Goal: Find specific page/section: Find specific page/section

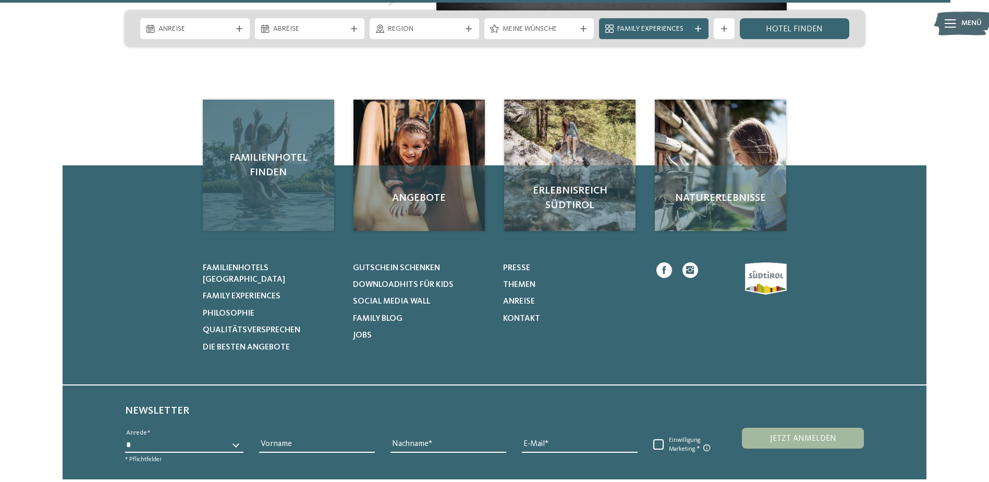
scroll to position [4829, 0]
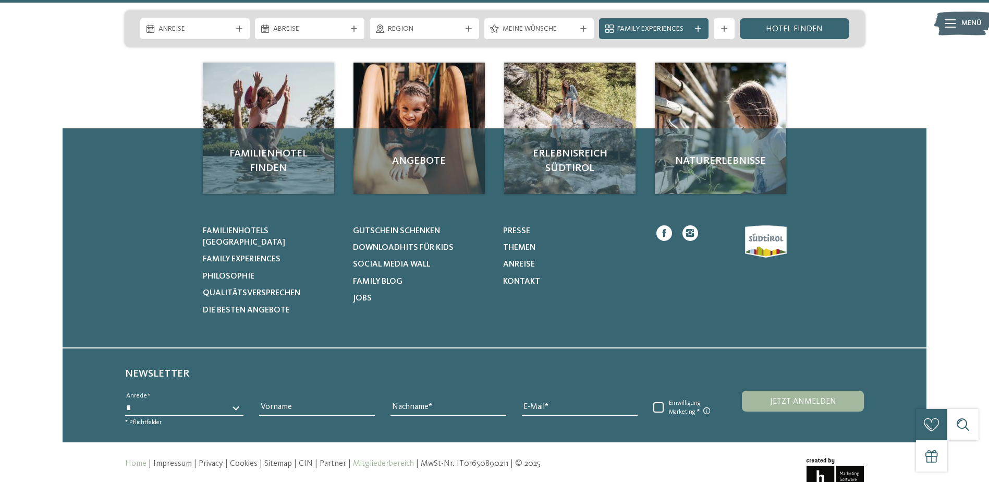
click at [358, 459] on link "Mitgliederbereich" at bounding box center [383, 463] width 61 height 8
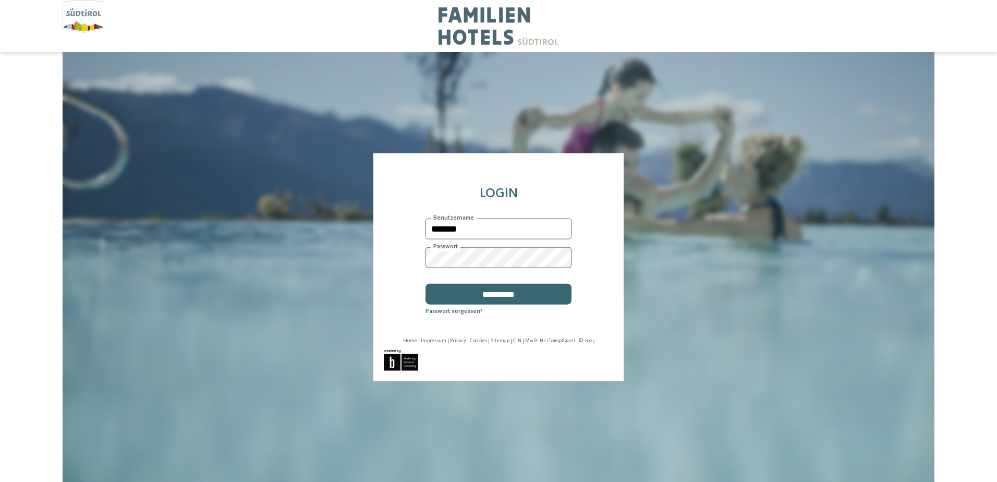
click at [490, 226] on input "*******" at bounding box center [499, 229] width 146 height 21
type input "**********"
click at [503, 297] on input "**********" at bounding box center [499, 294] width 146 height 21
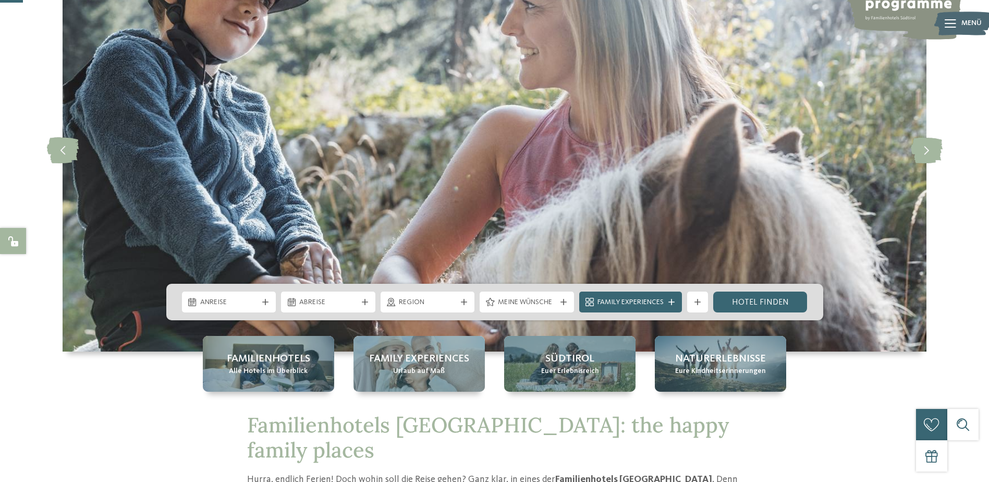
click at [791, 176] on img at bounding box center [495, 150] width 864 height 404
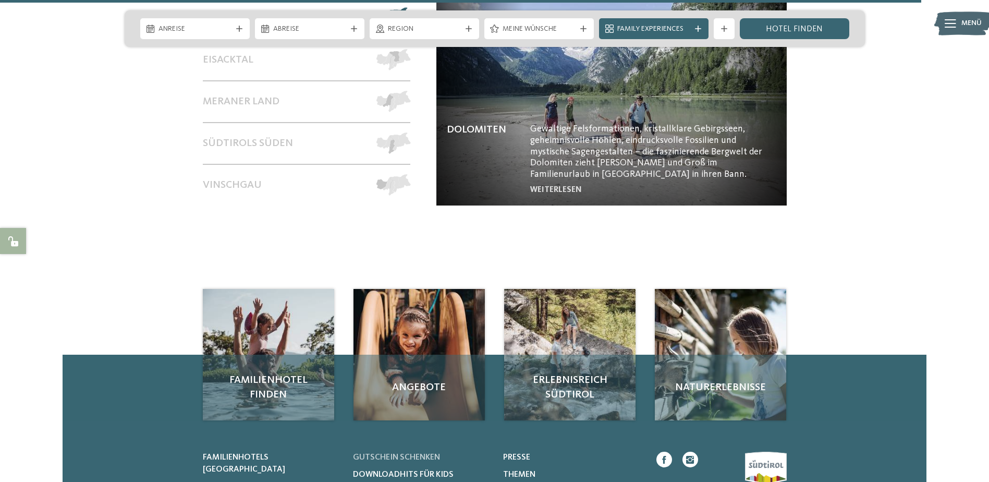
scroll to position [4844, 0]
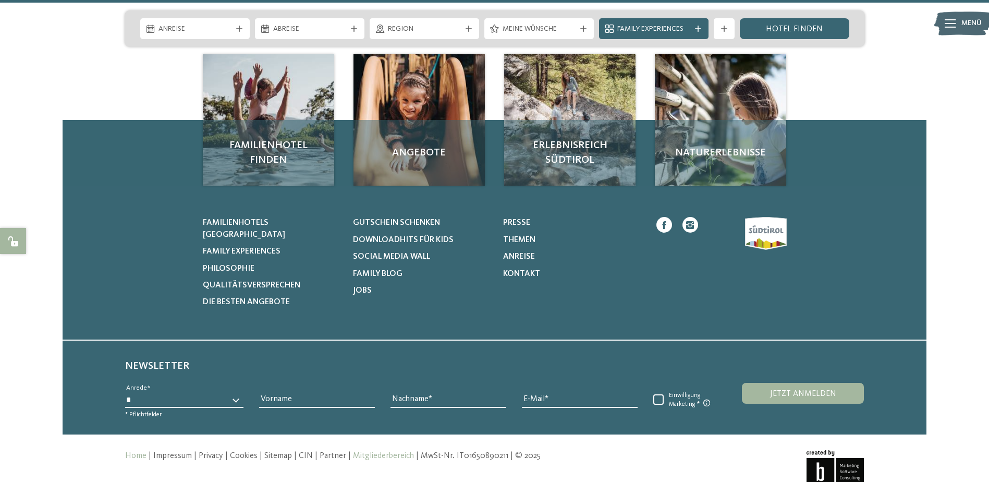
click at [371, 452] on link "Mitgliederbereich" at bounding box center [383, 456] width 61 height 8
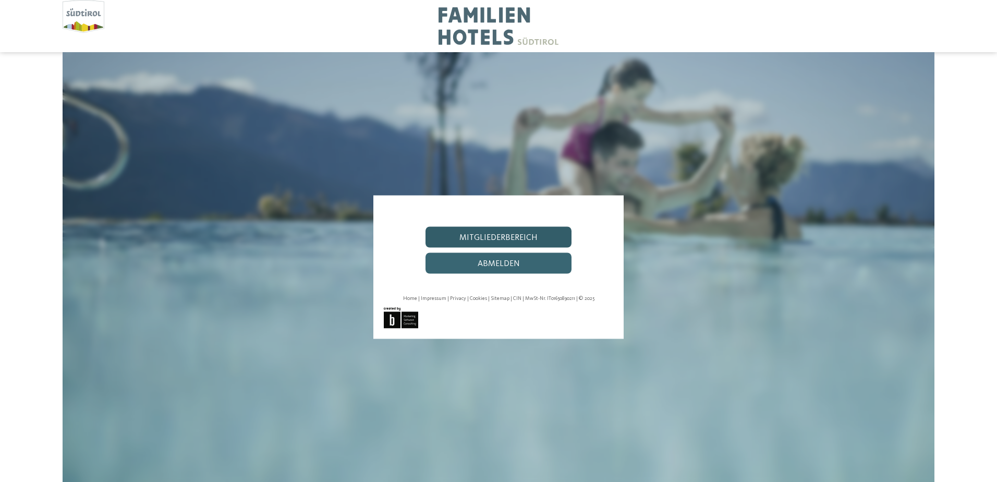
click at [477, 237] on link "Mitgliederbereich" at bounding box center [499, 237] width 146 height 21
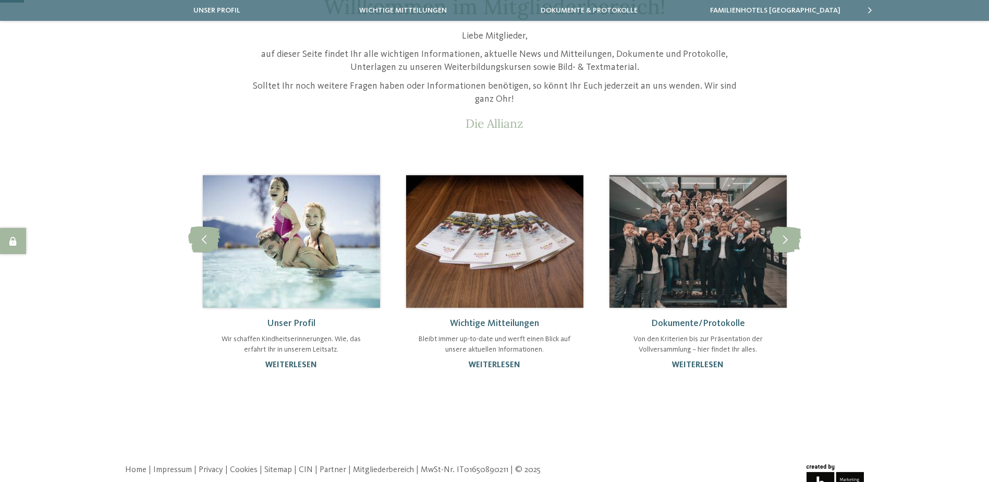
scroll to position [104, 0]
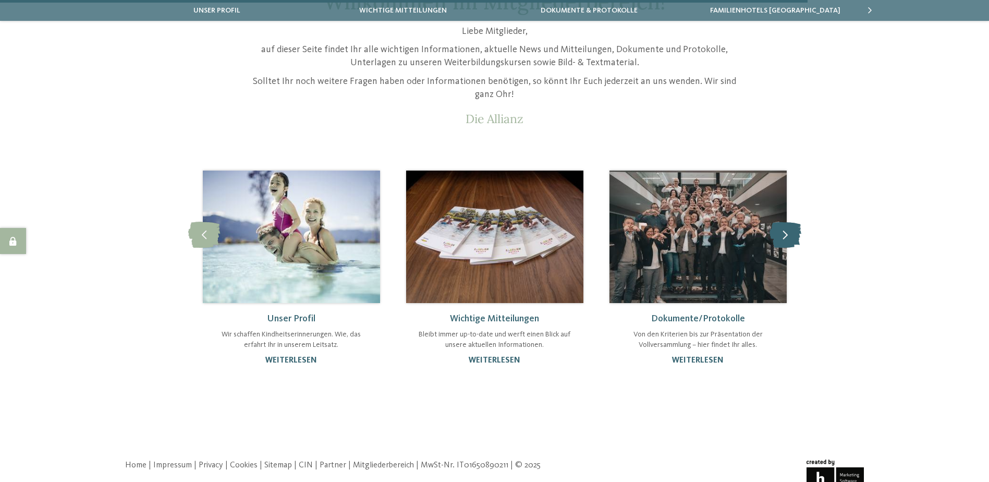
click at [792, 234] on icon at bounding box center [786, 234] width 32 height 26
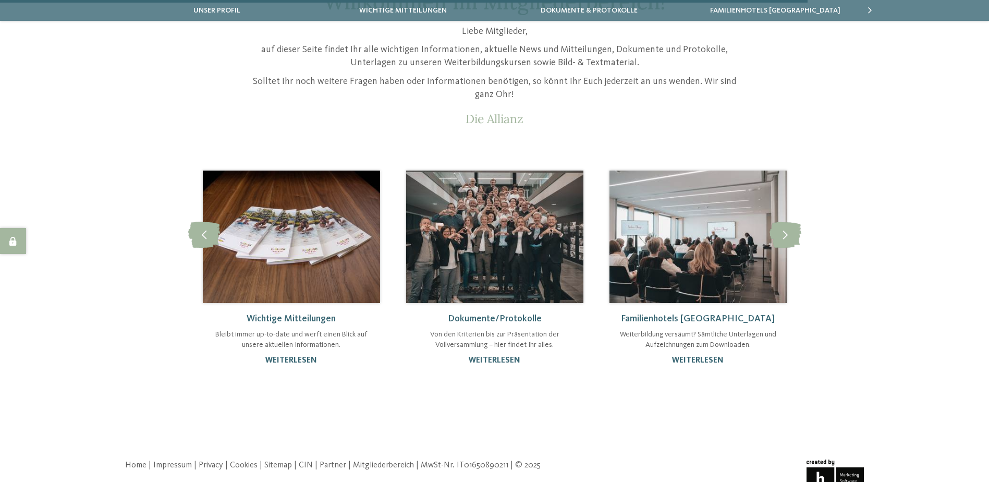
click at [499, 228] on img at bounding box center [494, 237] width 177 height 132
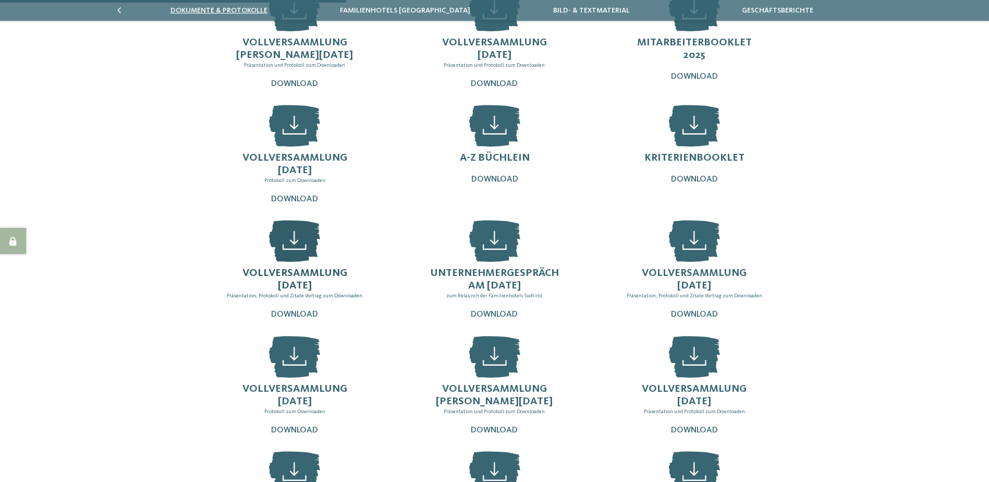
scroll to position [261, 0]
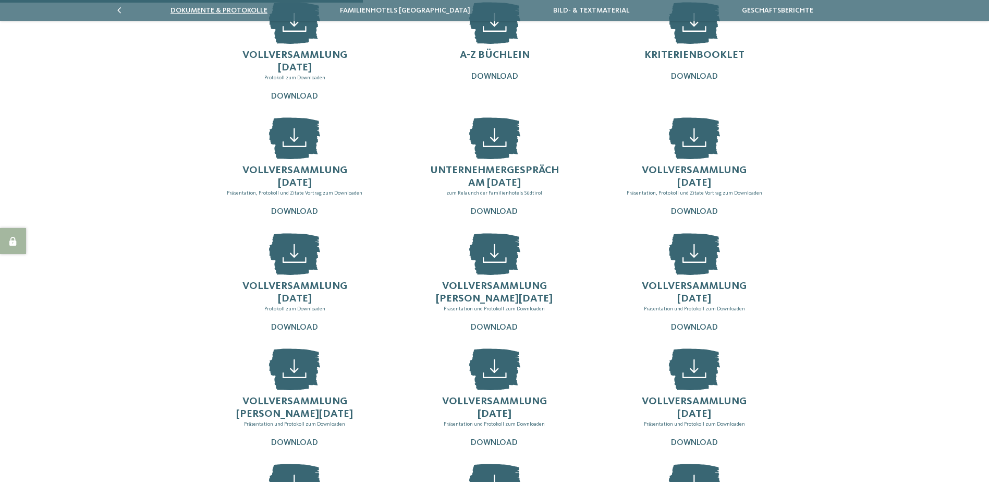
click at [159, 209] on div "Vollversammlung [PERSON_NAME][DATE] Präsentation und Protokoll zum Downloaden D…" at bounding box center [494, 340] width 709 height 923
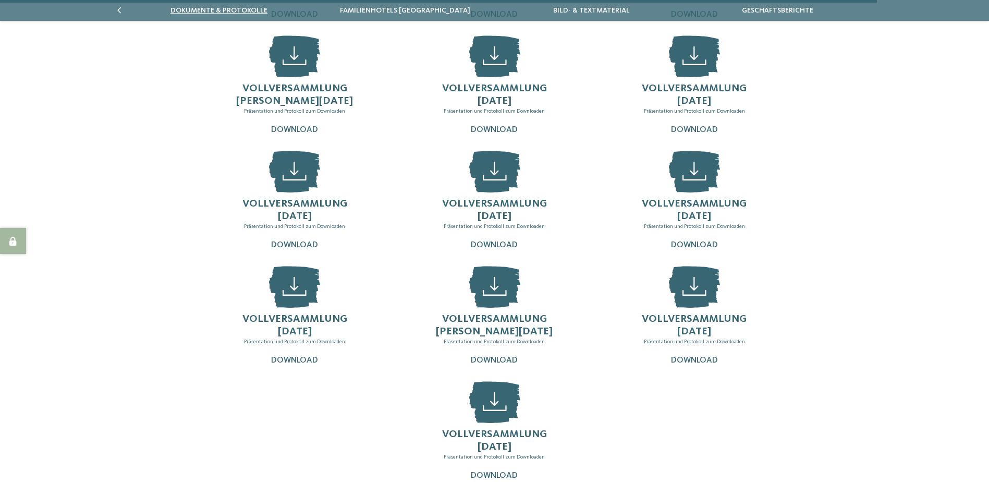
scroll to position [710, 0]
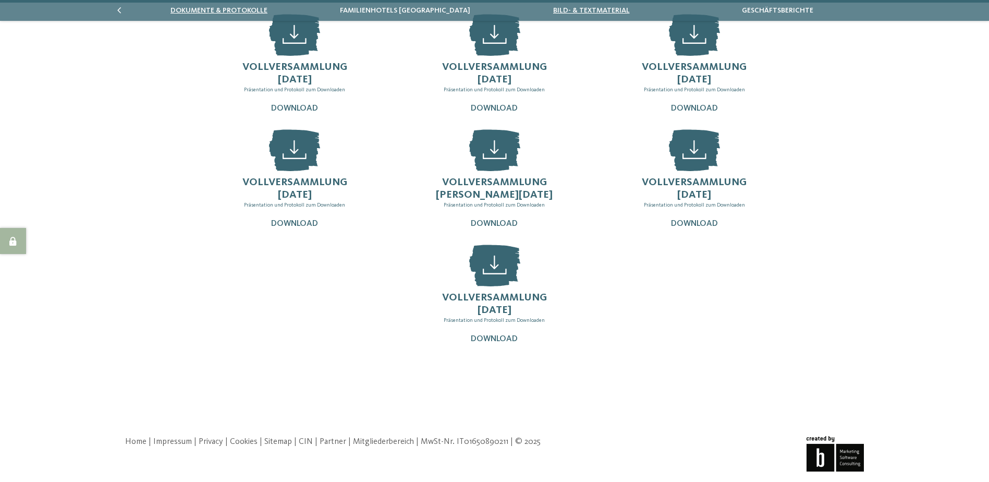
click at [610, 11] on link "Bild- & Textmaterial" at bounding box center [591, 10] width 77 height 7
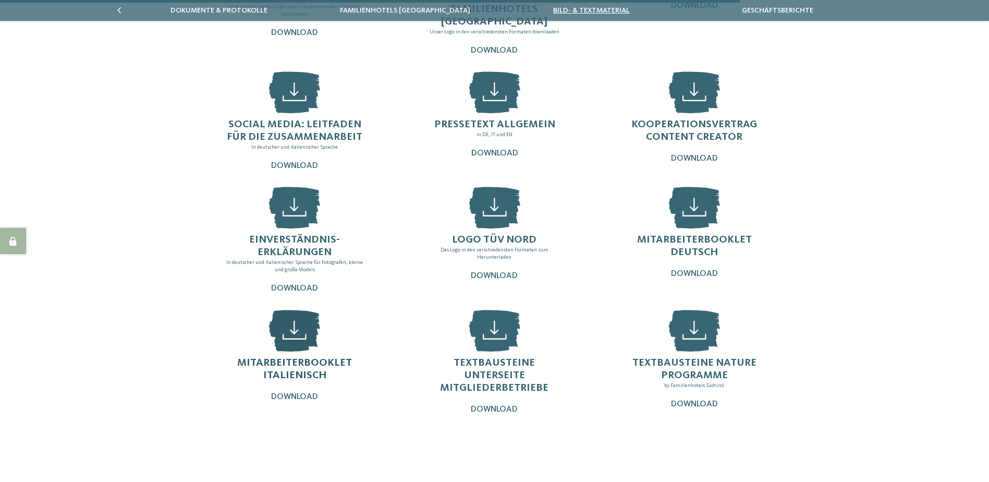
scroll to position [137, 0]
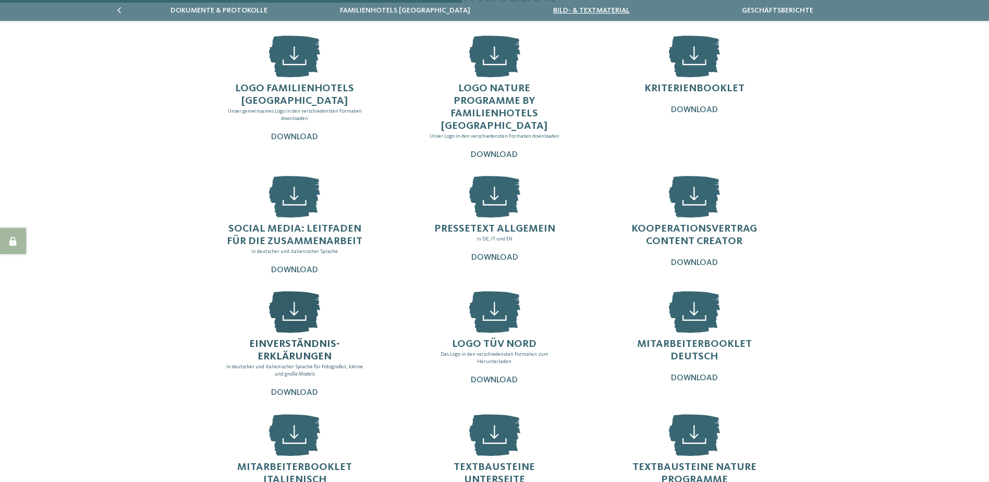
click at [293, 339] on span "Einverständnis-erklärungen" at bounding box center [294, 350] width 91 height 23
click at [966, 39] on div "Bunt gemischt: Bild- & Textmaterial zum Downloaden Logo Familienhotels Südtirol…" at bounding box center [494, 242] width 989 height 570
click at [168, 142] on div "Logo Familienhotels Südtirol Unser gemeinsames Logo in den verschiedensten Form…" at bounding box center [494, 277] width 709 height 499
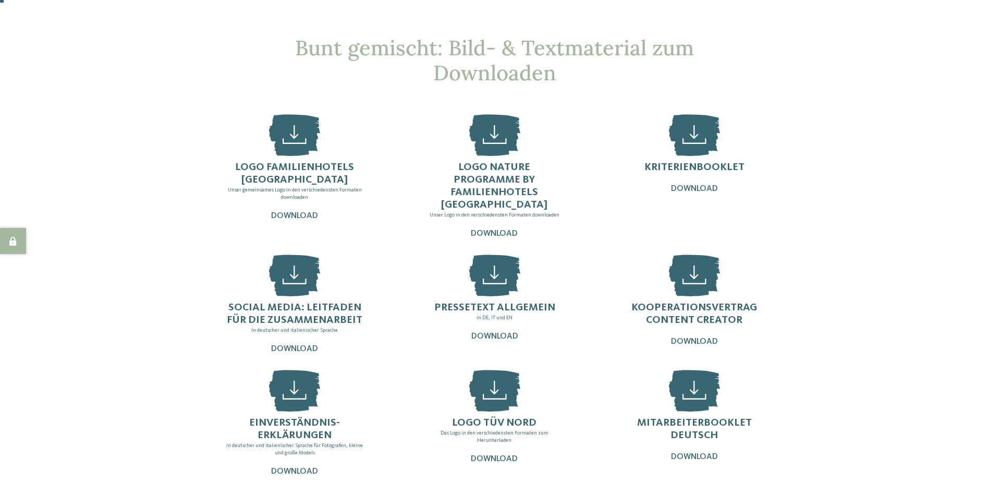
scroll to position [0, 0]
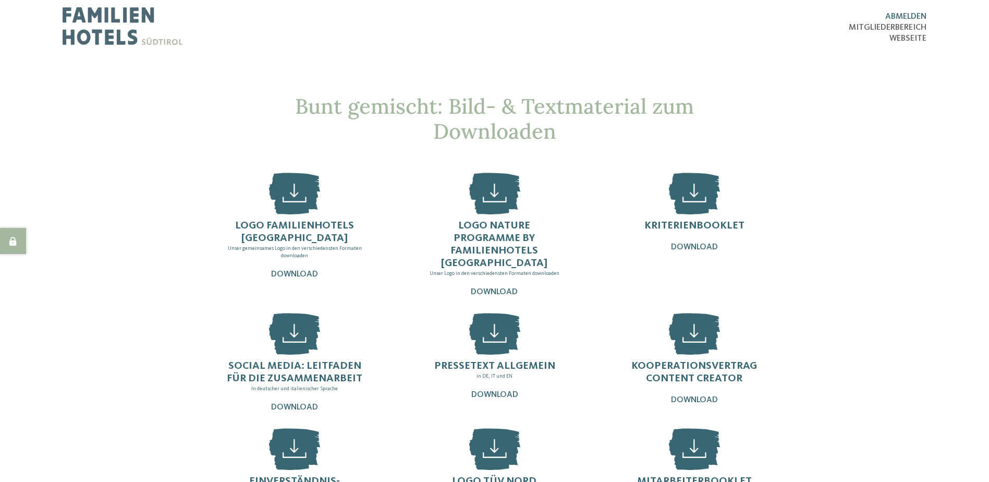
click at [906, 13] on span "abmelden" at bounding box center [906, 17] width 41 height 8
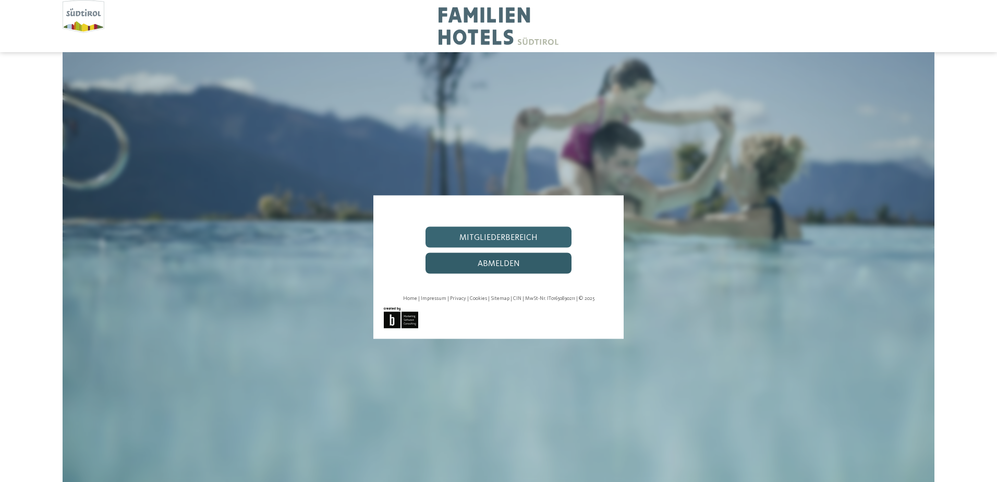
click at [507, 256] on link "abmelden" at bounding box center [499, 263] width 146 height 21
